Goal: Find contact information: Find contact information

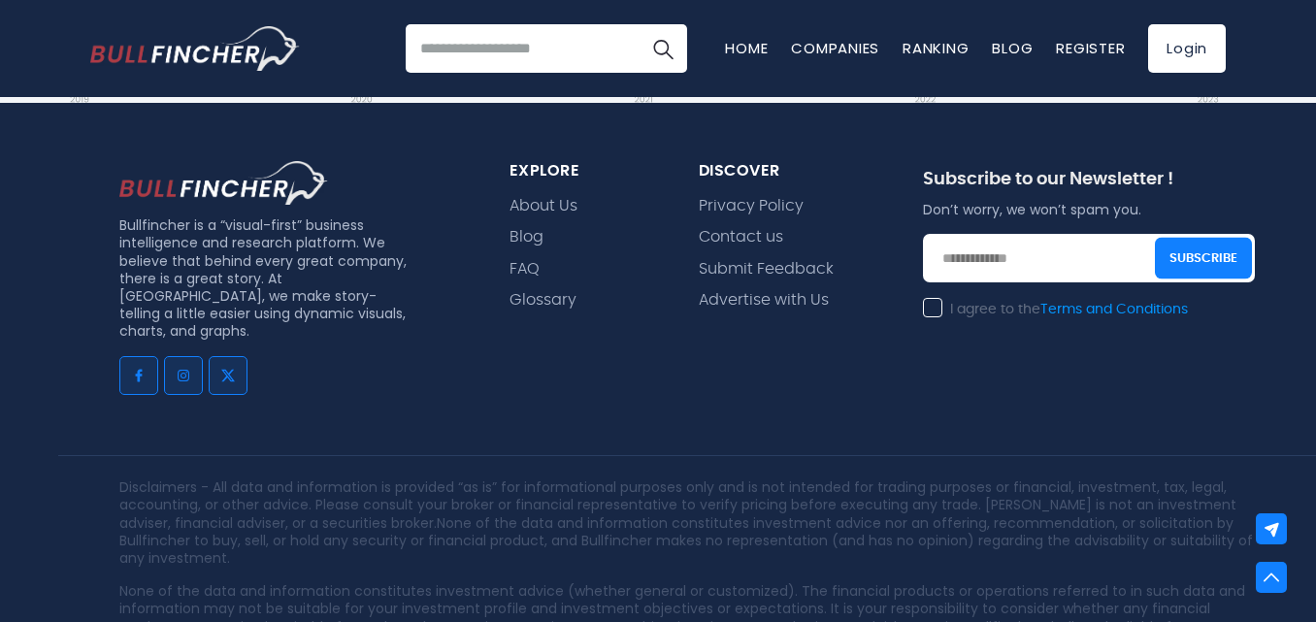
scroll to position [4853, 0]
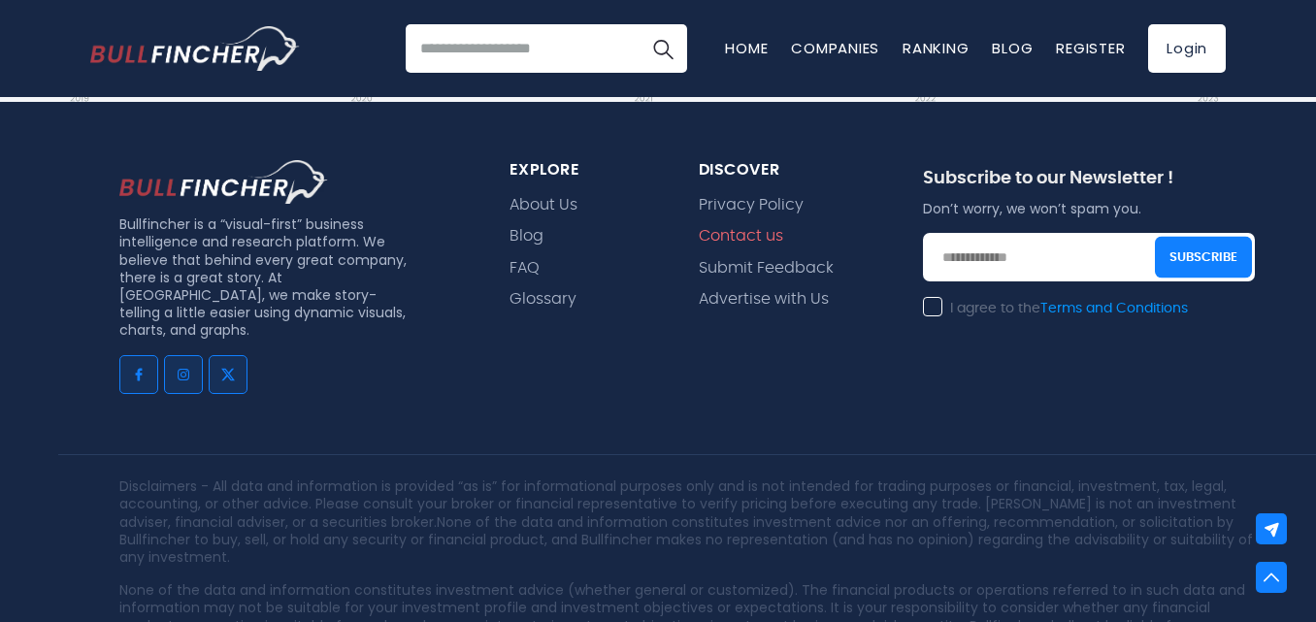
click at [737, 231] on link "Contact us" at bounding box center [741, 236] width 84 height 18
